Goal: Task Accomplishment & Management: Use online tool/utility

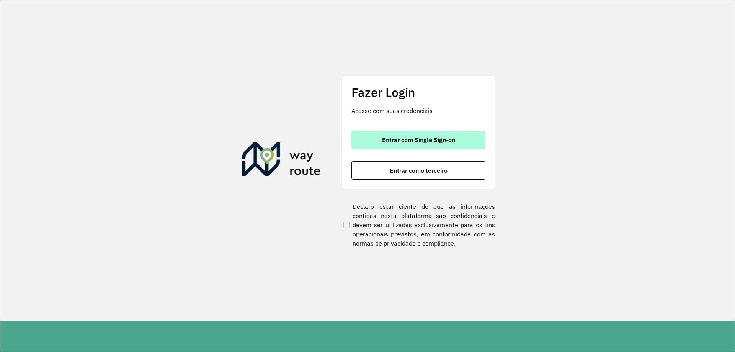
click at [433, 138] on span "Entrar com Single Sign-on" at bounding box center [418, 140] width 73 height 6
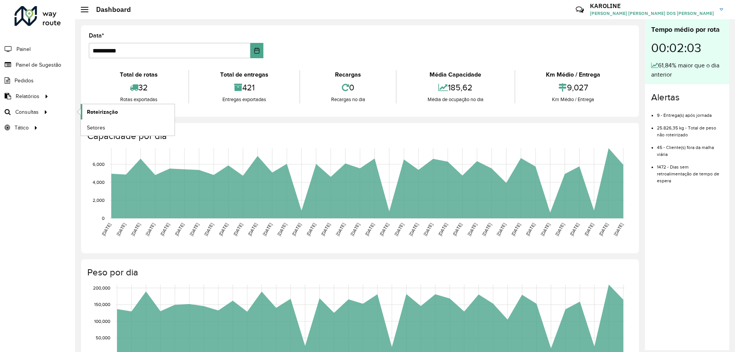
click at [110, 110] on span "Roteirização" at bounding box center [102, 112] width 31 height 8
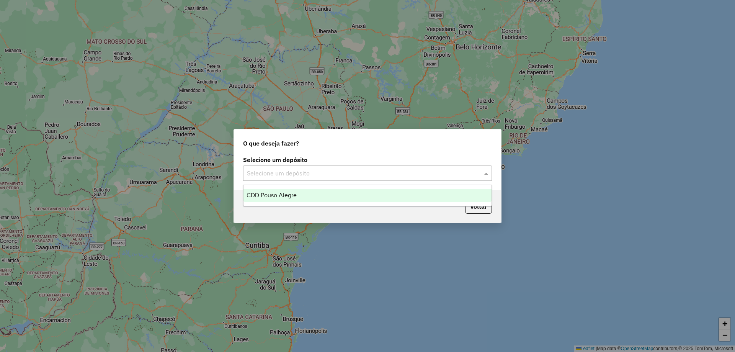
click at [284, 172] on input "text" at bounding box center [360, 173] width 226 height 9
click at [276, 191] on div "CDD Pouso Alegre" at bounding box center [368, 195] width 248 height 13
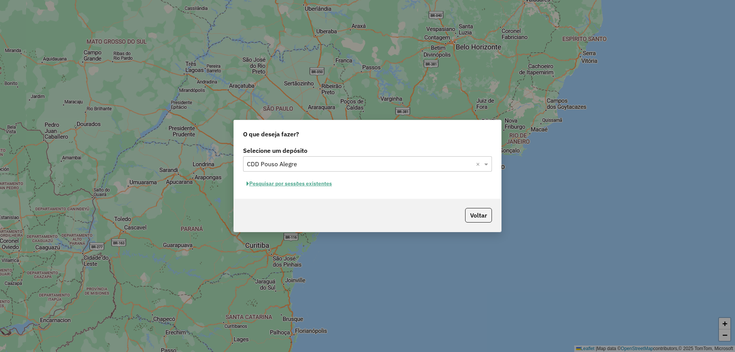
click at [278, 186] on button "Pesquisar por sessões existentes" at bounding box center [289, 184] width 92 height 12
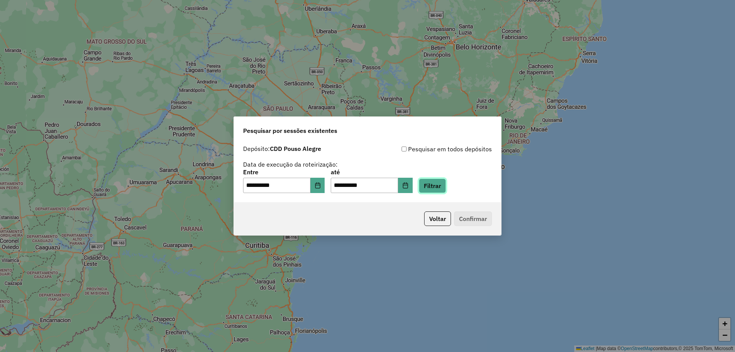
click at [439, 191] on button "Filtrar" at bounding box center [432, 185] width 27 height 15
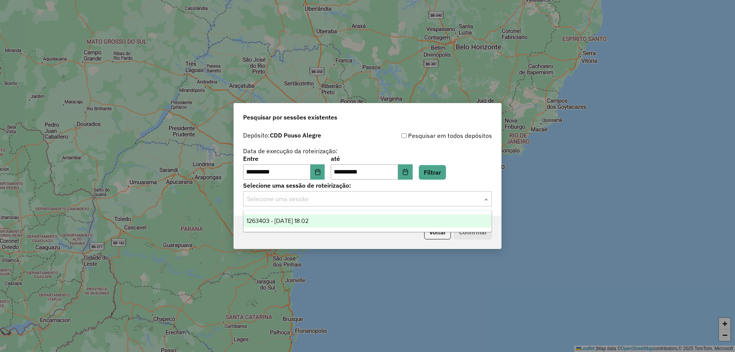
click at [289, 200] on input "text" at bounding box center [360, 199] width 226 height 9
click at [285, 221] on span "1263403 - 11/09/2025 18:02" at bounding box center [278, 221] width 62 height 7
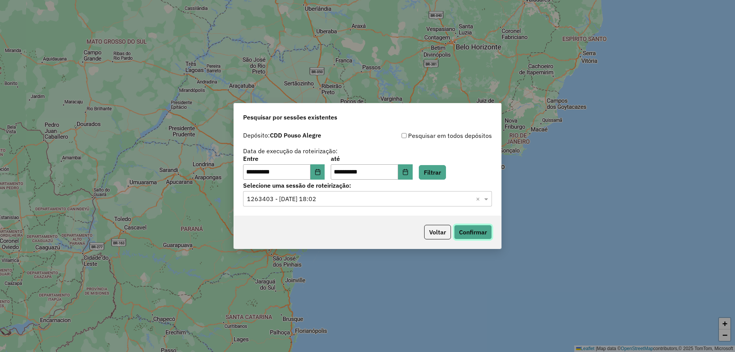
click at [491, 235] on button "Confirmar" at bounding box center [473, 232] width 38 height 15
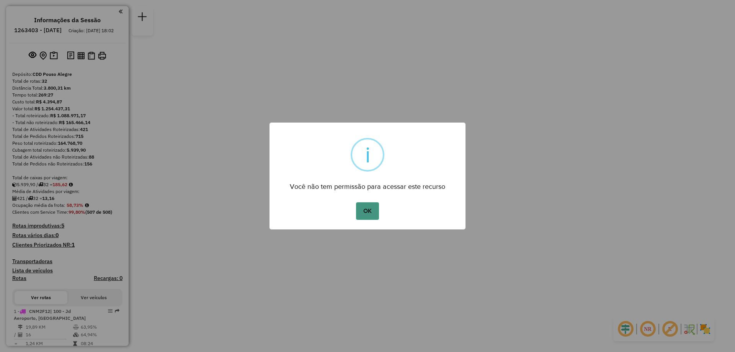
click at [363, 210] on button "OK" at bounding box center [367, 211] width 23 height 18
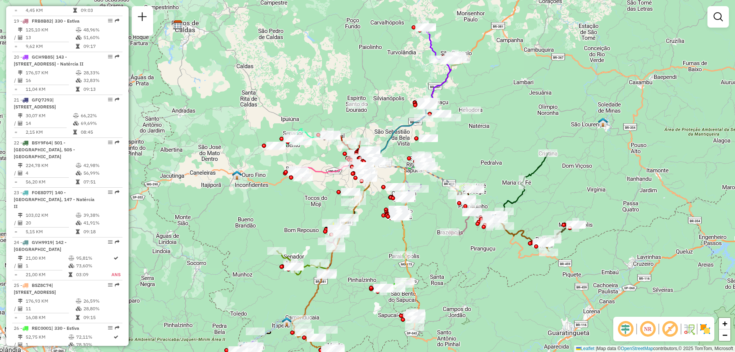
scroll to position [1187, 0]
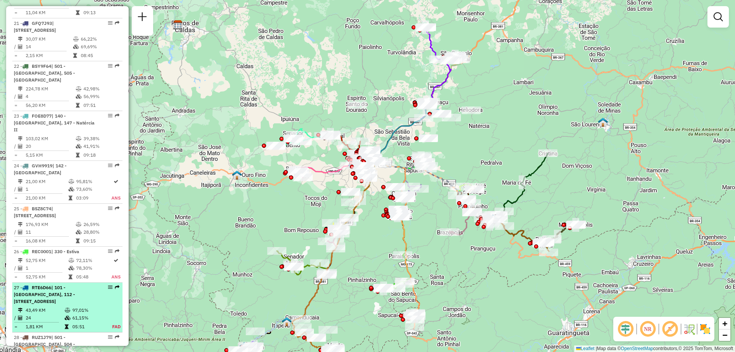
select select "**********"
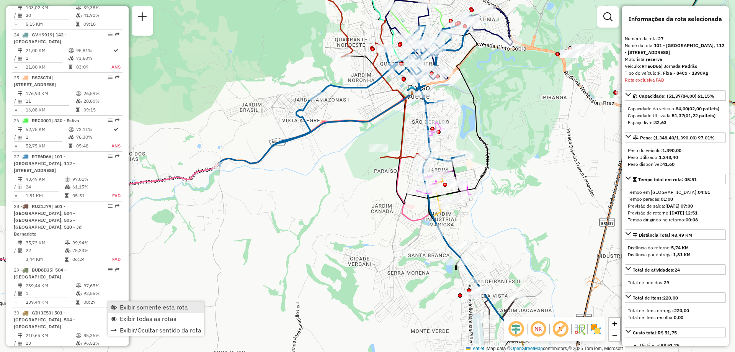
click at [142, 307] on span "Exibir somente esta rota" at bounding box center [154, 307] width 68 height 6
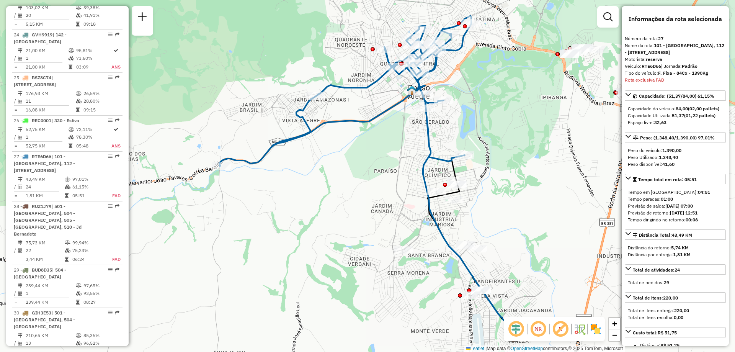
scroll to position [1477, 0]
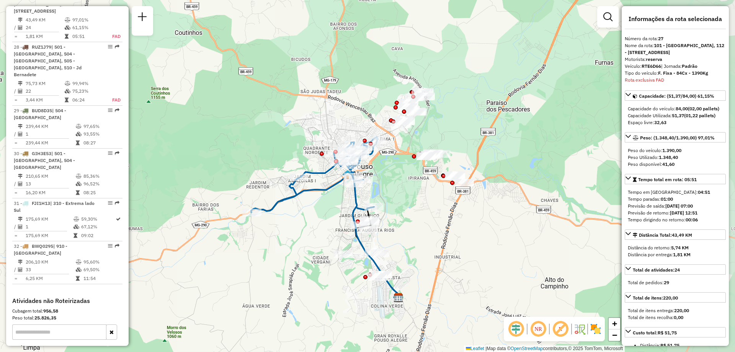
drag, startPoint x: 491, startPoint y: 226, endPoint x: 384, endPoint y: 245, distance: 108.5
click at [384, 245] on div "Janela de atendimento Grade de atendimento Capacidade Transportadoras Veículos …" at bounding box center [367, 176] width 735 height 352
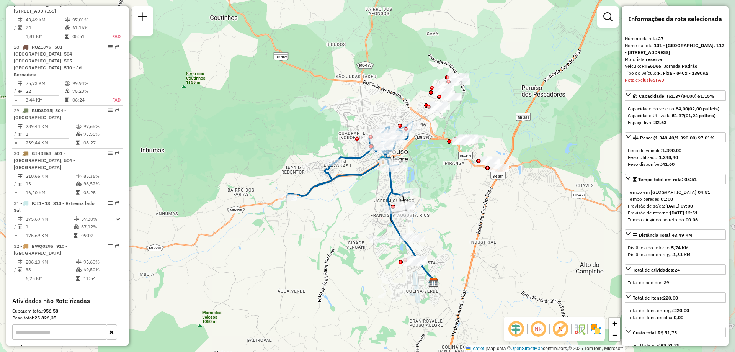
drag, startPoint x: 367, startPoint y: 231, endPoint x: 250, endPoint y: 234, distance: 117.2
click at [250, 234] on div "Janela de atendimento Grade de atendimento Capacidade Transportadoras Veículos …" at bounding box center [367, 176] width 735 height 352
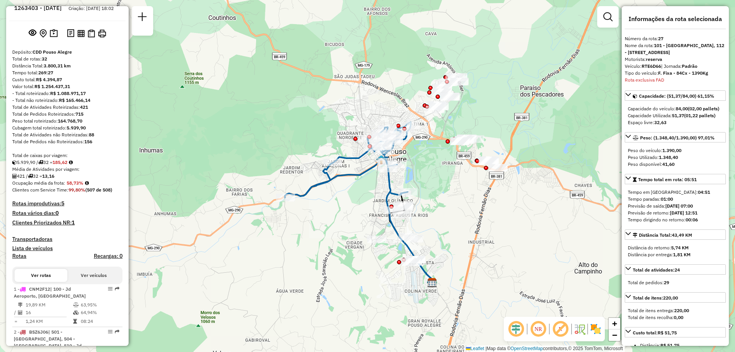
scroll to position [0, 0]
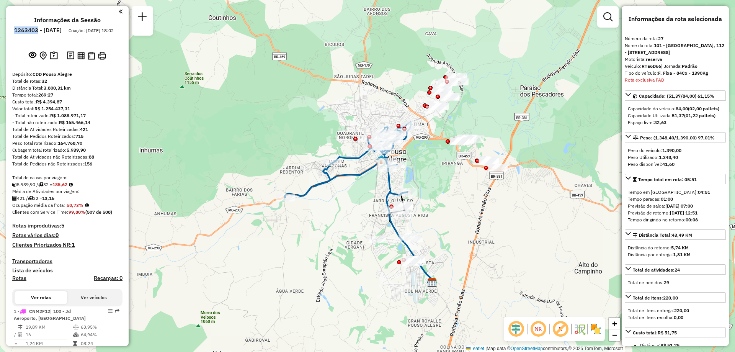
drag, startPoint x: 34, startPoint y: 32, endPoint x: 59, endPoint y: 30, distance: 25.0
click at [59, 30] on li "1263403 - [DATE]" at bounding box center [37, 32] width 51 height 10
copy h6 "1263403"
